Goal: Communication & Community: Answer question/provide support

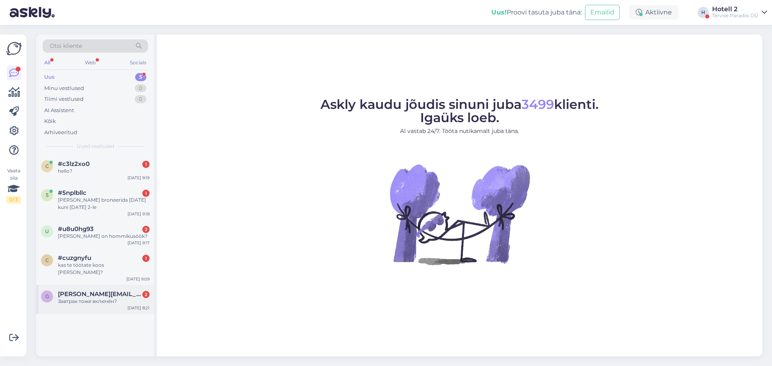
click at [88, 298] on div "Завтрак тоже включён?" at bounding box center [104, 301] width 92 height 7
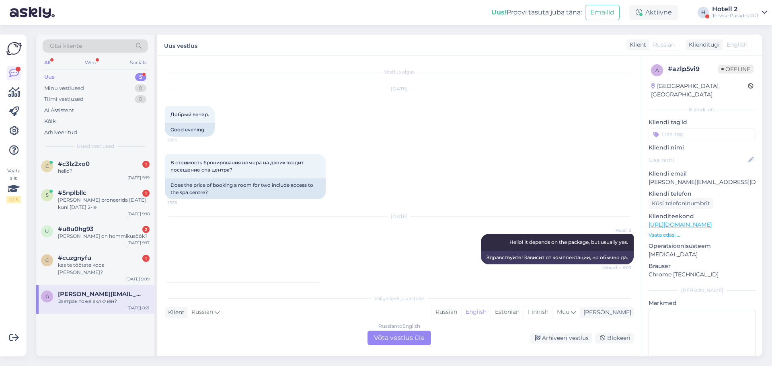
scroll to position [67, 0]
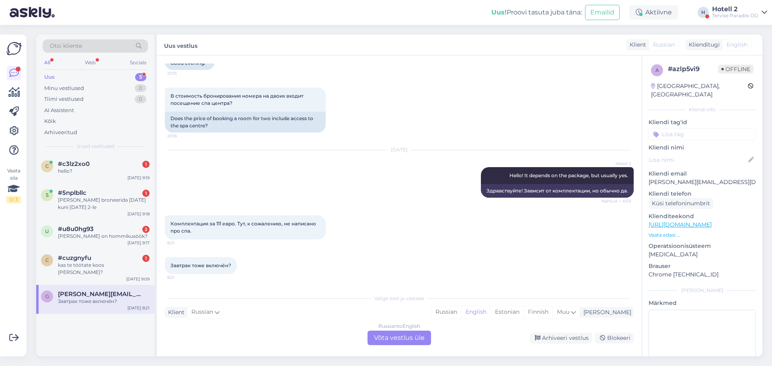
click at [392, 333] on div "Russian to English Võta vestlus üle" at bounding box center [400, 338] width 64 height 14
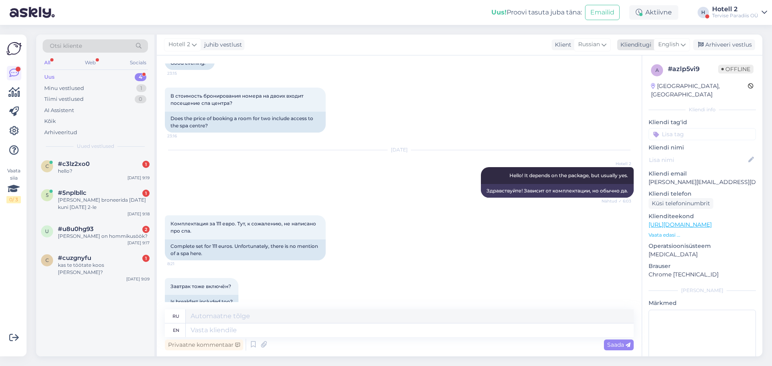
click at [686, 46] on icon at bounding box center [683, 44] width 5 height 9
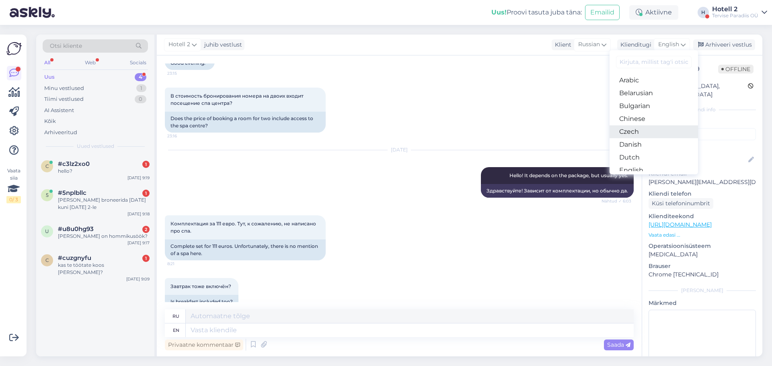
scroll to position [40, 0]
click at [676, 146] on link "Estonian" at bounding box center [654, 143] width 88 height 13
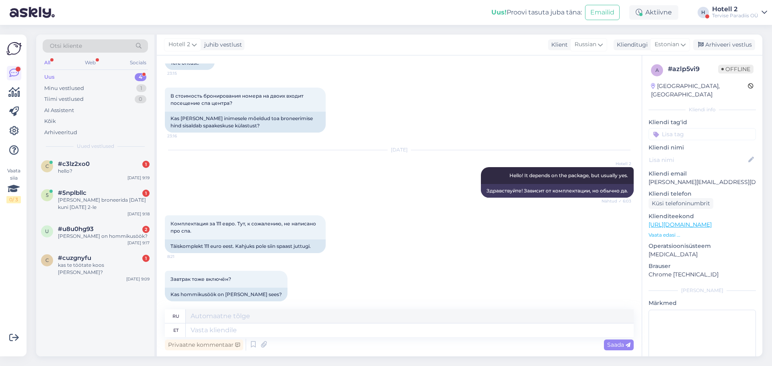
scroll to position [75, 0]
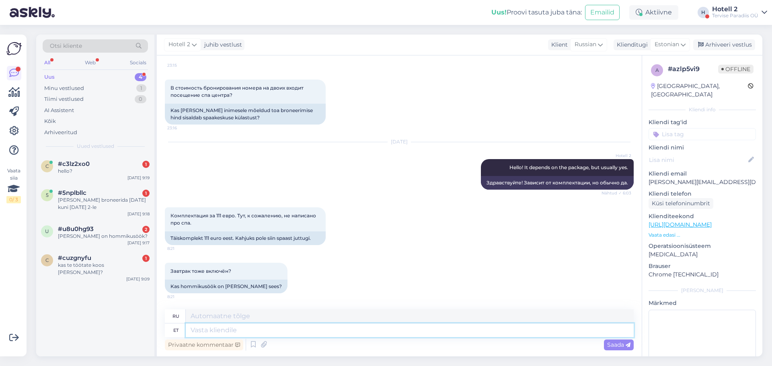
click at [229, 330] on textarea at bounding box center [410, 331] width 448 height 14
type textarea "Hommikusöök"
type textarea "Завтрак"
type textarea "Hommikusöök on"
type textarea "Завтрак - это"
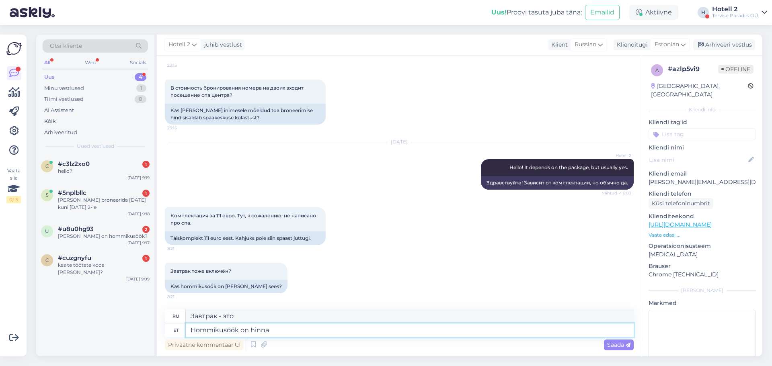
type textarea "Hommikusöök on hinna"
type textarea "Завтрак включен в стоимость."
type textarea "Hommikusöök on hinna sees"
click at [613, 346] on span "Saada" at bounding box center [618, 344] width 23 height 7
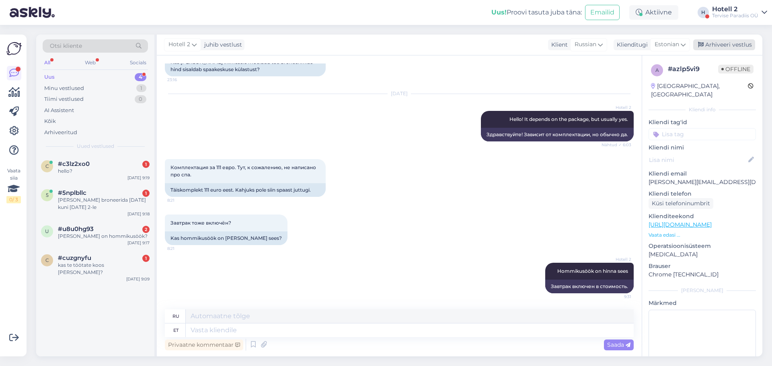
click at [740, 45] on div "Arhiveeri vestlus" at bounding box center [724, 44] width 62 height 11
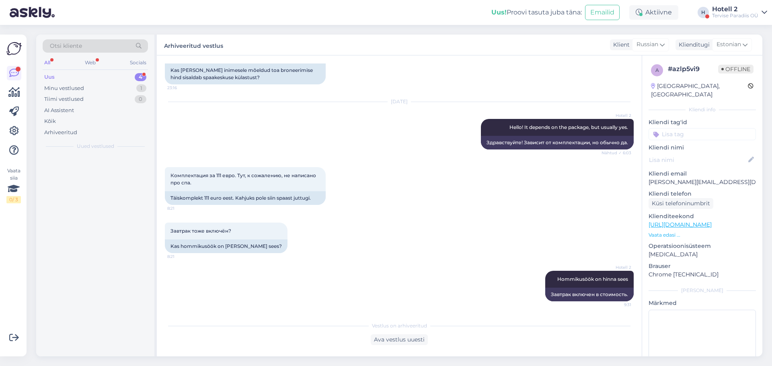
scroll to position [115, 0]
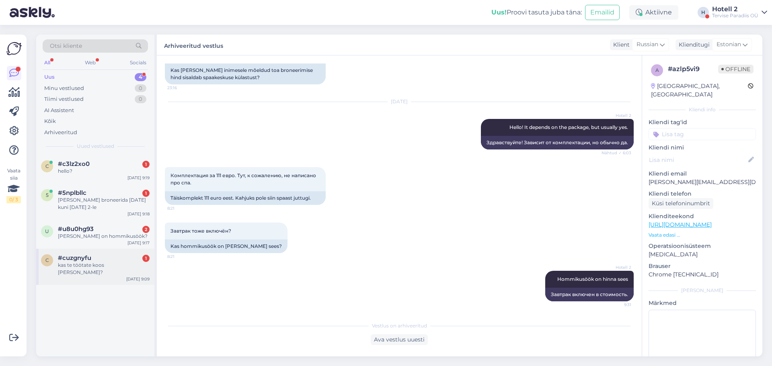
click at [90, 253] on div "c #cuzgnyfu 1 kas te töötate koos stebbyga? [DATE] 9:09" at bounding box center [95, 267] width 118 height 36
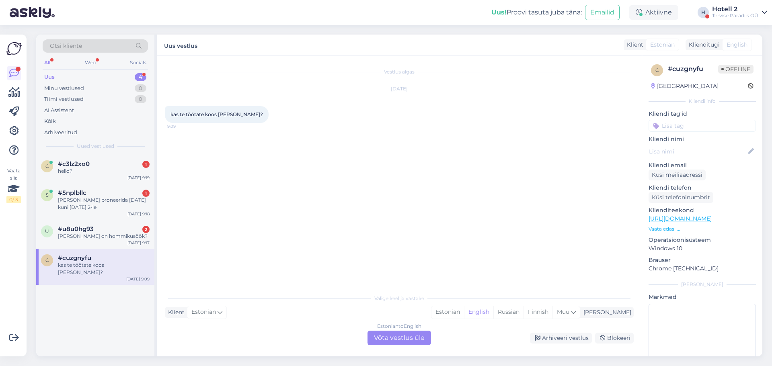
scroll to position [0, 0]
click at [105, 233] on div "[PERSON_NAME] on hommikusöök?" at bounding box center [104, 236] width 92 height 7
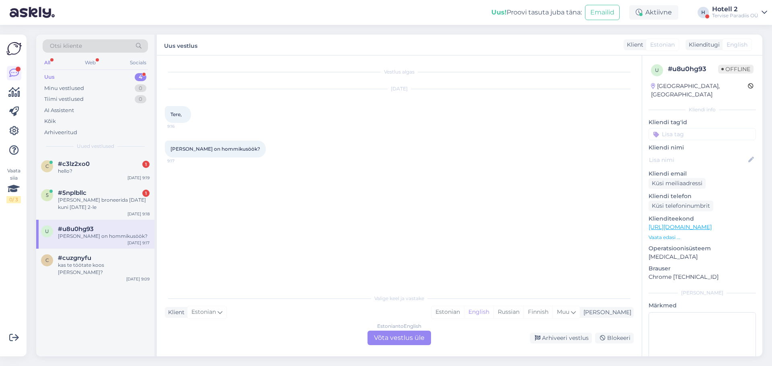
click at [394, 335] on div "Estonian to English Võta vestlus üle" at bounding box center [400, 338] width 64 height 14
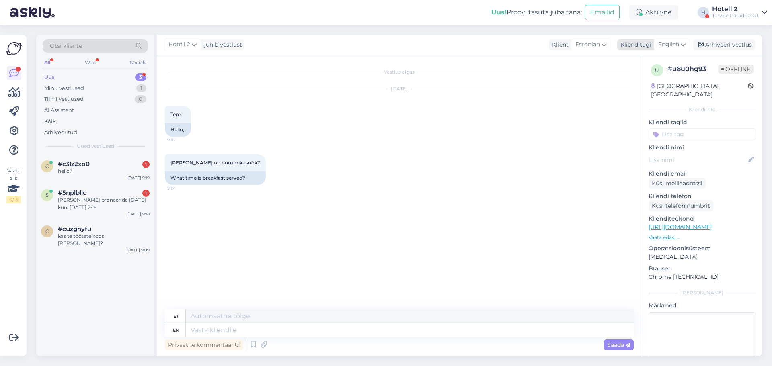
click at [687, 46] on div "English" at bounding box center [672, 44] width 36 height 13
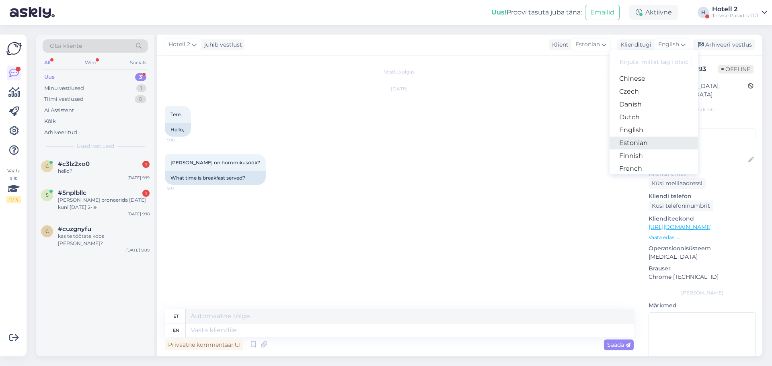
scroll to position [80, 0]
click at [662, 104] on link "Estonian" at bounding box center [654, 103] width 88 height 13
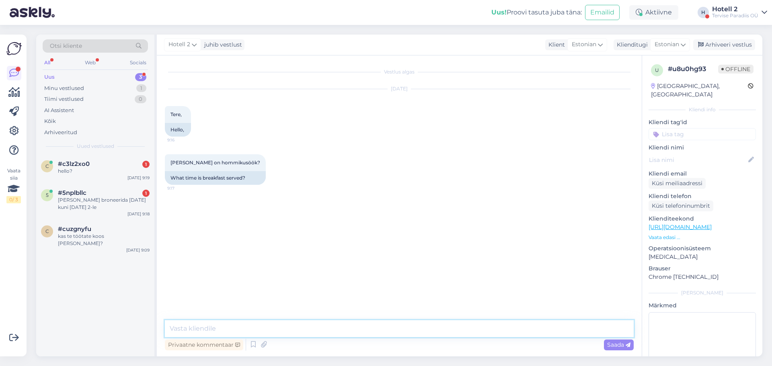
click at [250, 326] on textarea at bounding box center [399, 329] width 469 height 17
click at [325, 322] on textarea "hommikusöök kl 8-11" at bounding box center [399, 329] width 469 height 17
type textarea "hommikusöök kl 8-11"
click at [612, 345] on span "Saada" at bounding box center [618, 344] width 23 height 7
click at [729, 43] on div "Arhiveeri vestlus" at bounding box center [724, 44] width 62 height 11
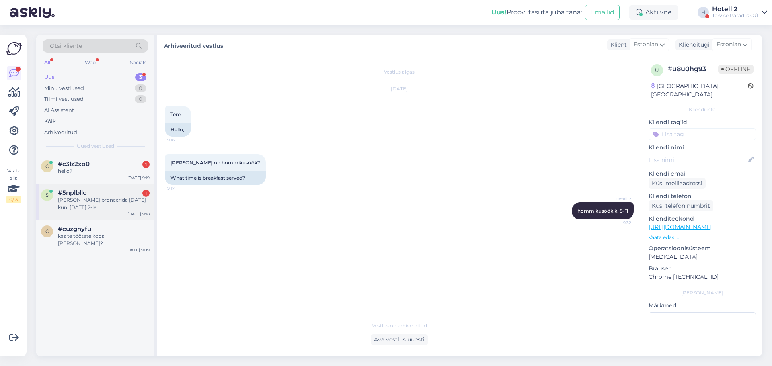
click at [102, 197] on div "[PERSON_NAME] broneerida [DATE] kuni [DATE] 2-le" at bounding box center [104, 204] width 92 height 14
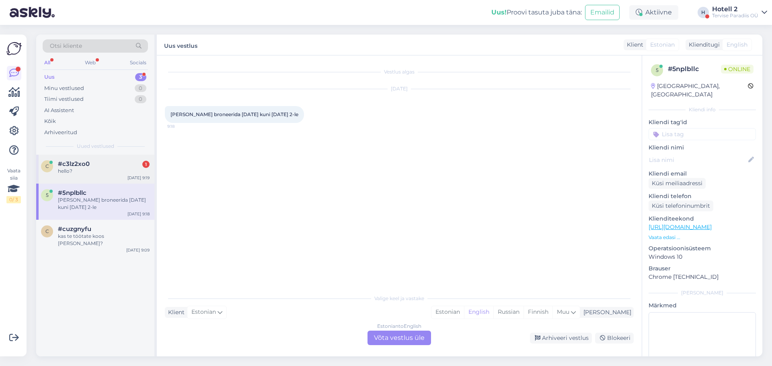
click at [96, 167] on div "#c3lz2xo0 1" at bounding box center [104, 163] width 92 height 7
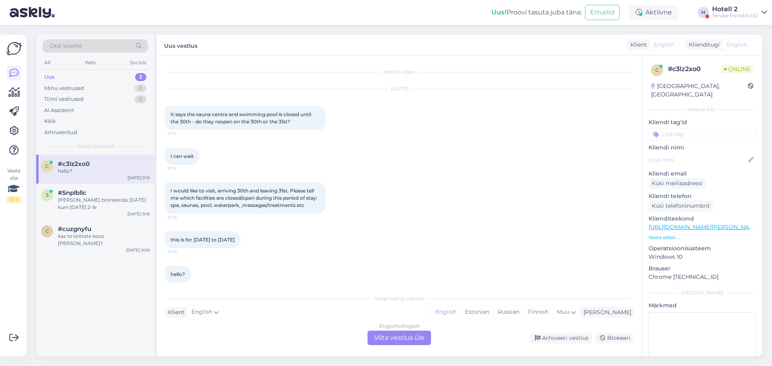
scroll to position [60, 0]
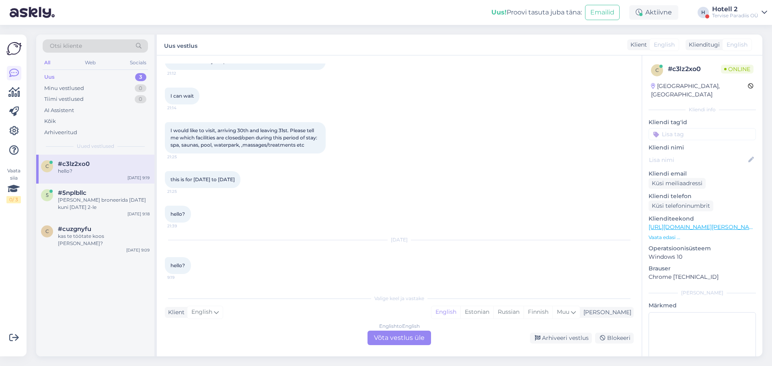
click at [389, 335] on div "English to English Võta vestlus üle" at bounding box center [400, 338] width 64 height 14
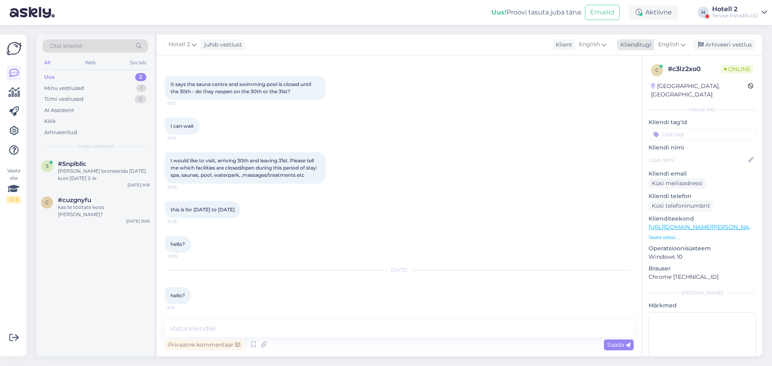
click at [683, 47] on icon at bounding box center [683, 44] width 5 height 9
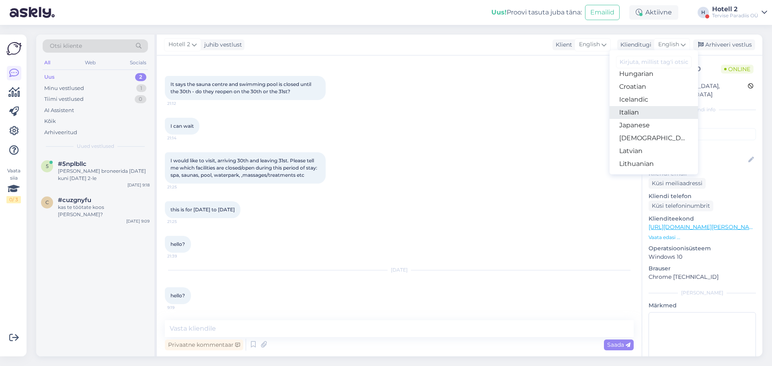
scroll to position [40, 0]
click at [656, 140] on link "Estonian" at bounding box center [654, 143] width 88 height 13
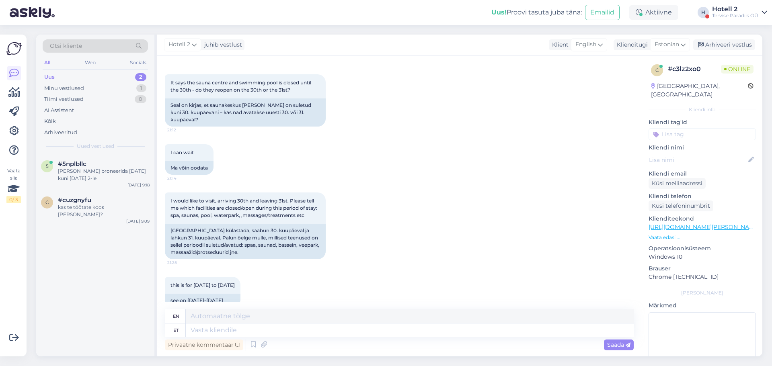
scroll to position [0, 0]
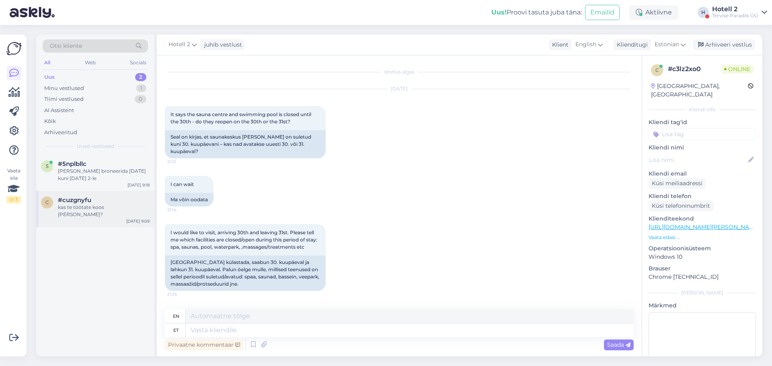
click at [114, 211] on div "kas te töötate koos [PERSON_NAME]?" at bounding box center [104, 211] width 92 height 14
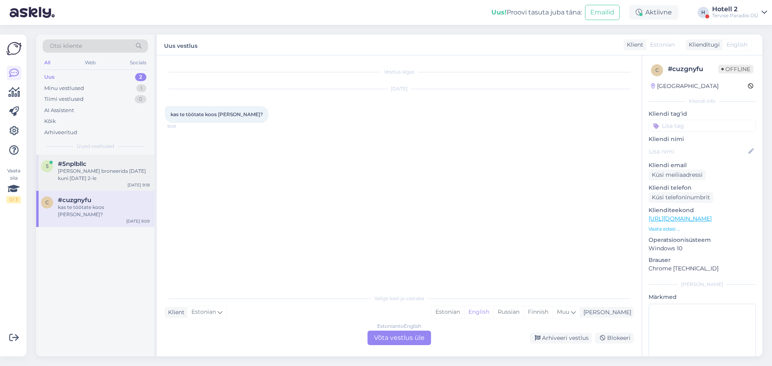
drag, startPoint x: 101, startPoint y: 156, endPoint x: 102, endPoint y: 164, distance: 8.5
click at [101, 156] on div "5 #5nplbllc Tere soovin broneerida [DATE] kuni [DATE] 2-le [DATE] 9:18" at bounding box center [95, 173] width 118 height 36
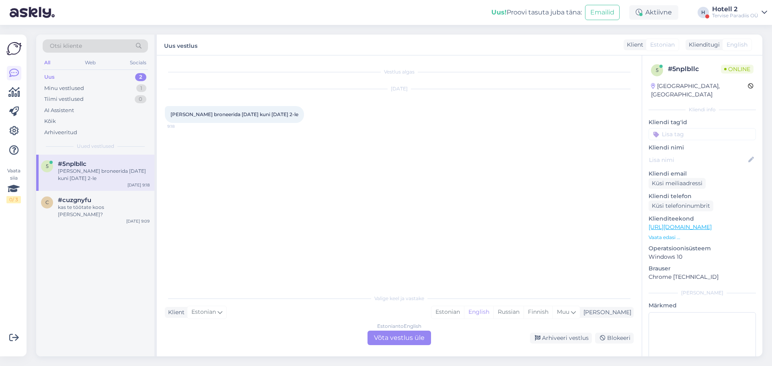
click at [100, 174] on div "[PERSON_NAME] broneerida [DATE] kuni [DATE] 2-le" at bounding box center [104, 175] width 92 height 14
click at [107, 208] on div "kas te töötate koos [PERSON_NAME]?" at bounding box center [104, 211] width 92 height 14
